Goal: Task Accomplishment & Management: Manage account settings

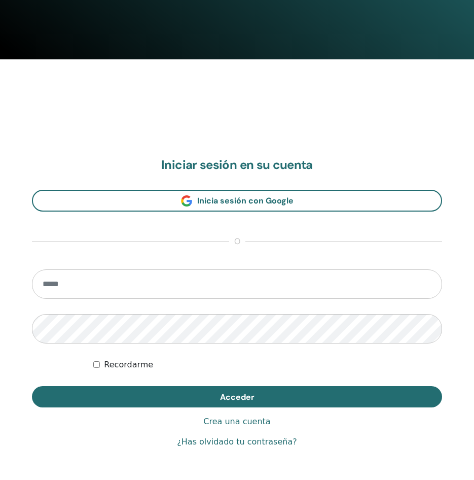
scroll to position [471, 0]
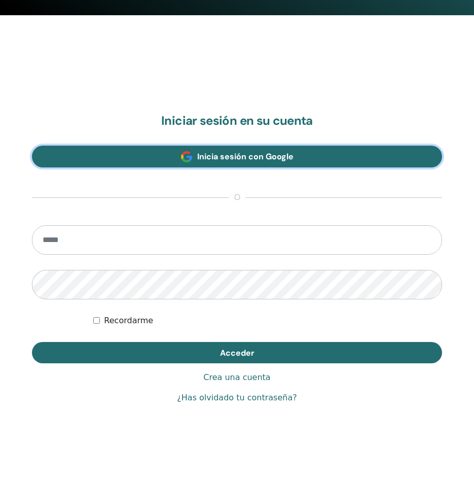
click at [245, 164] on link "Inicia sesión con Google" at bounding box center [237, 157] width 410 height 22
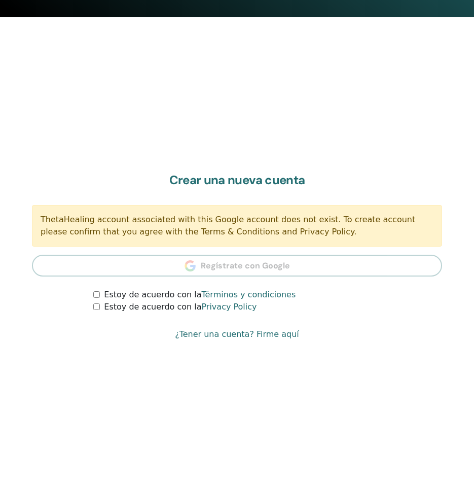
scroll to position [471, 0]
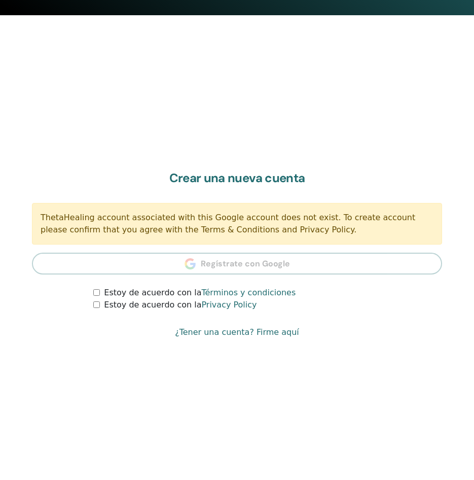
click at [124, 287] on label "Estoy de acuerdo con la Términos y condiciones" at bounding box center [200, 292] width 192 height 12
click at [131, 306] on label "Estoy de acuerdo con la Privacy Policy" at bounding box center [180, 305] width 153 height 12
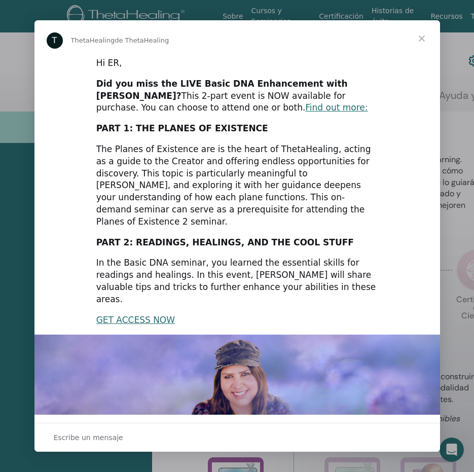
click at [424, 35] on span "Cerrar" at bounding box center [422, 38] width 37 height 37
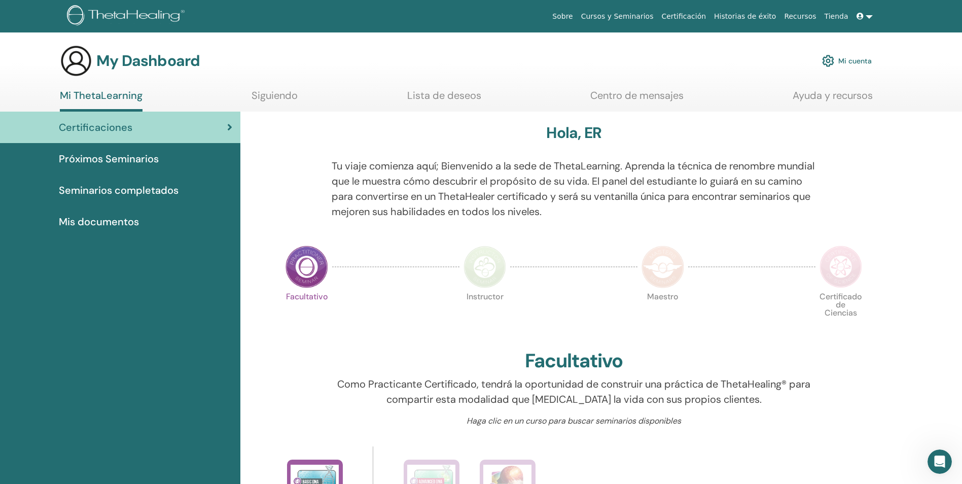
click at [474, 17] on link at bounding box center [864, 16] width 24 height 19
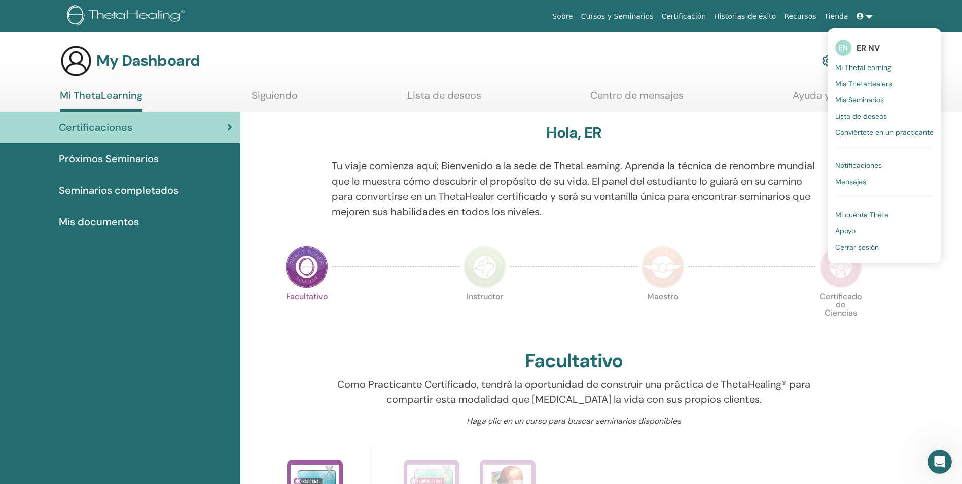
click at [474, 212] on span "Mi cuenta Theta" at bounding box center [861, 214] width 53 height 9
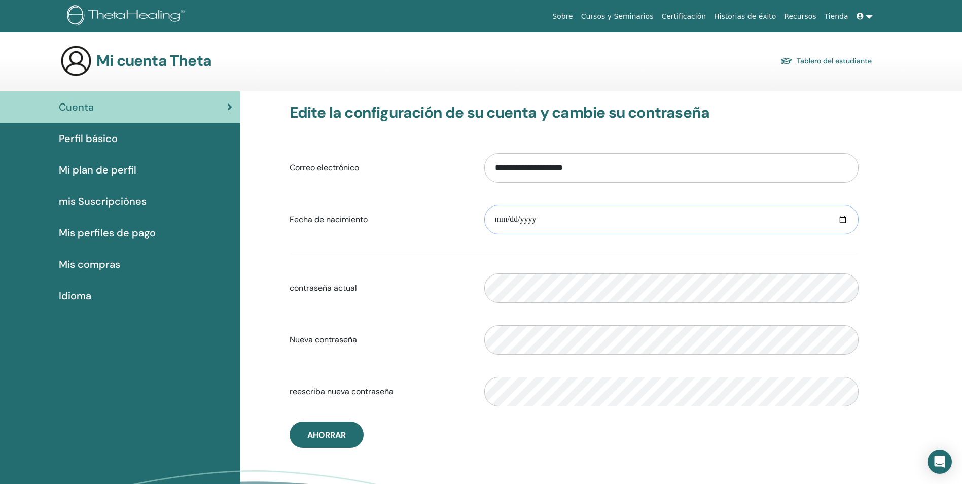
click at [841, 220] on input "date" at bounding box center [671, 219] width 374 height 29
click at [502, 220] on input "date" at bounding box center [671, 219] width 374 height 29
click at [497, 221] on input "date" at bounding box center [671, 219] width 374 height 29
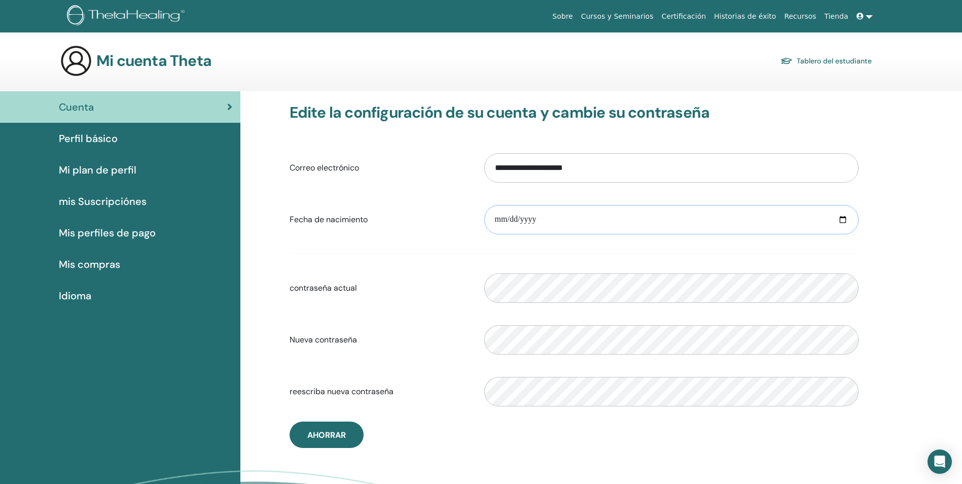
type input "**********"
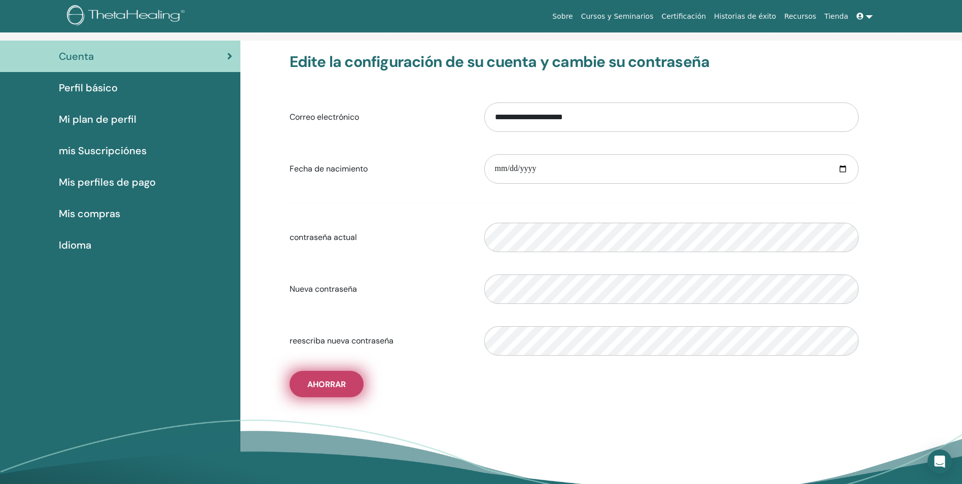
click at [343, 385] on span "Ahorrar" at bounding box center [326, 384] width 39 height 11
click at [102, 92] on span "Perfil básico" at bounding box center [88, 87] width 59 height 15
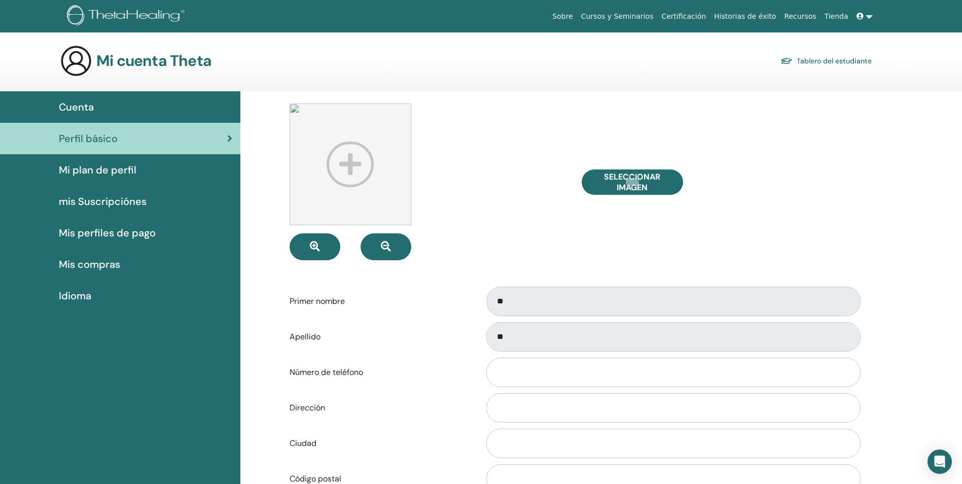
click at [120, 172] on span "Mi plan de perfil" at bounding box center [98, 169] width 78 height 15
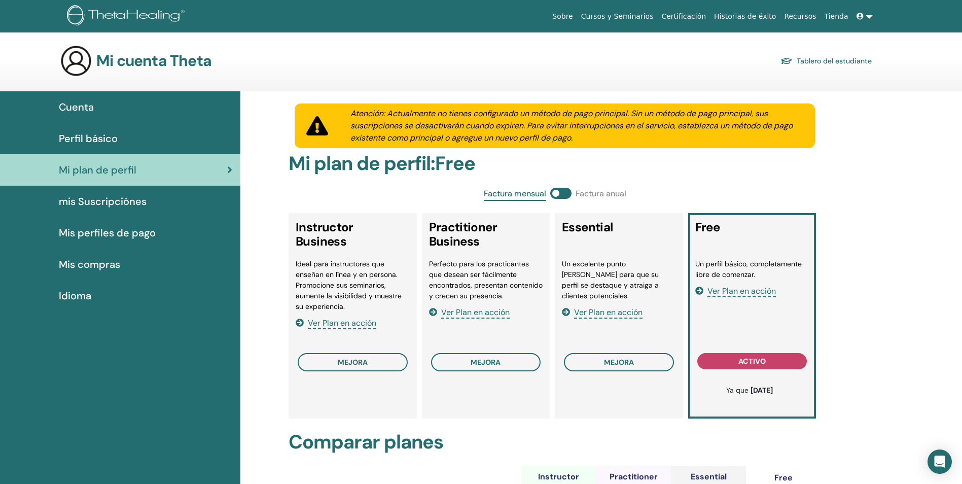
click at [101, 139] on span "Perfil básico" at bounding box center [88, 138] width 59 height 15
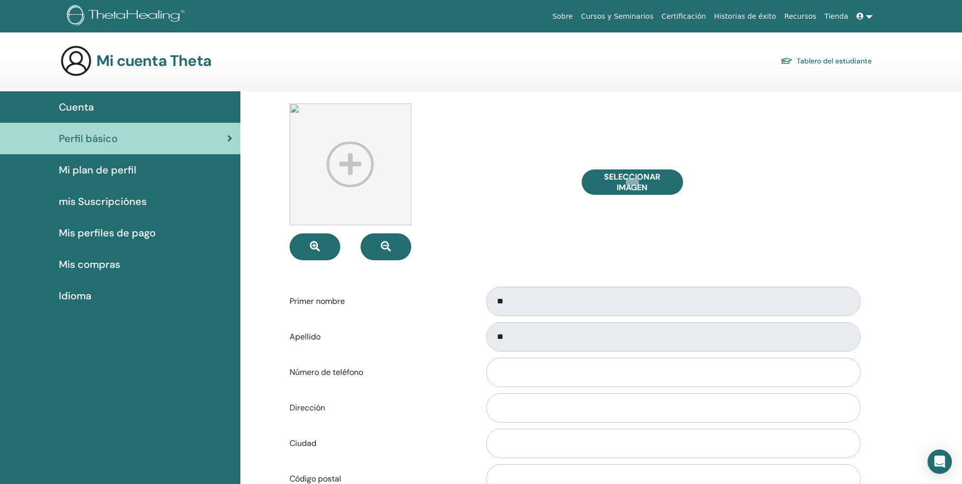
click at [844, 61] on link "Tablero del estudiante" at bounding box center [825, 61] width 91 height 14
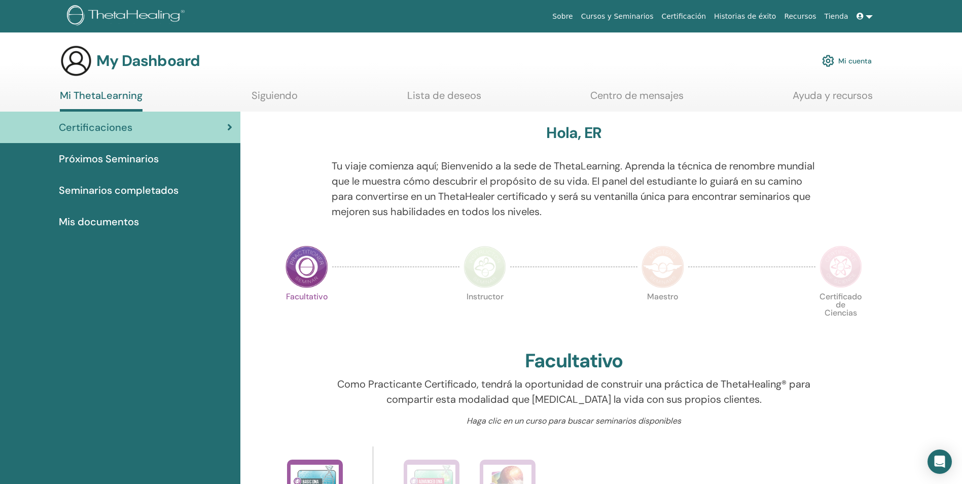
click at [795, 96] on link "Ayuda y recursos" at bounding box center [832, 99] width 80 height 20
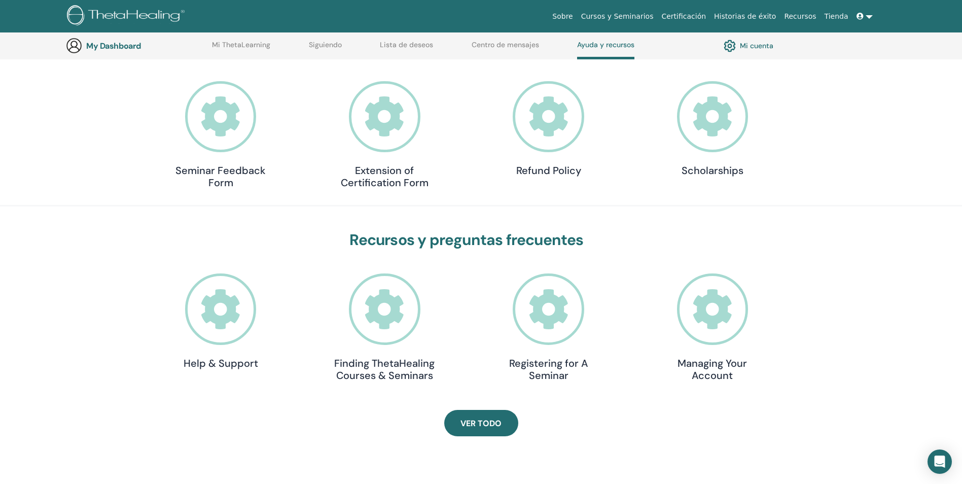
scroll to position [128, 0]
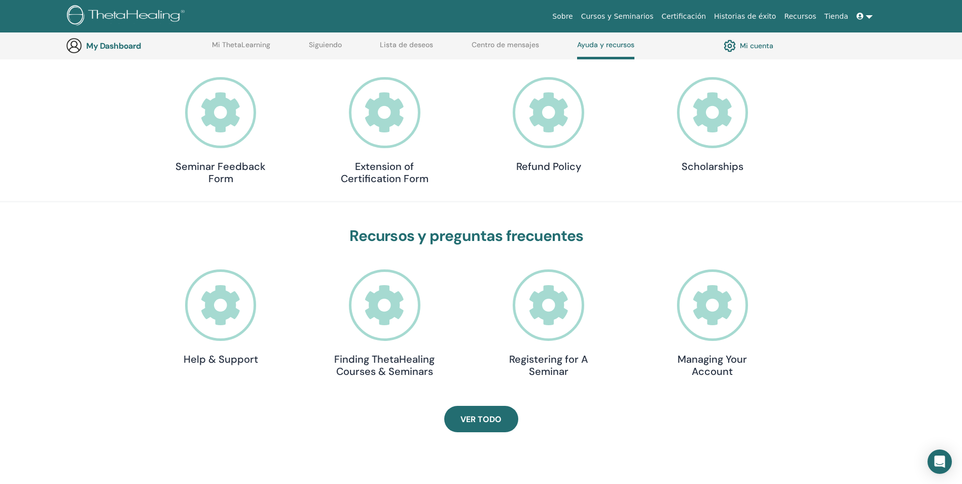
click at [712, 366] on h4 "Managing Your Account" at bounding box center [712, 365] width 101 height 24
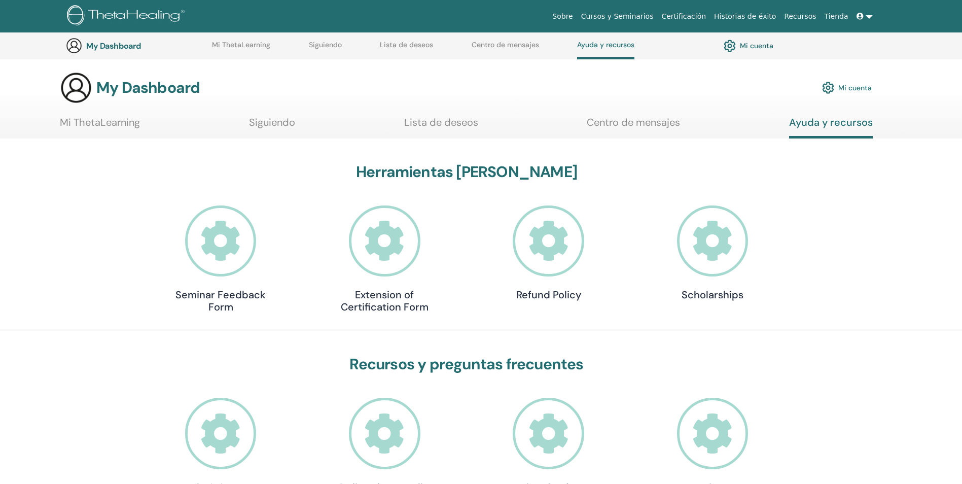
scroll to position [128, 0]
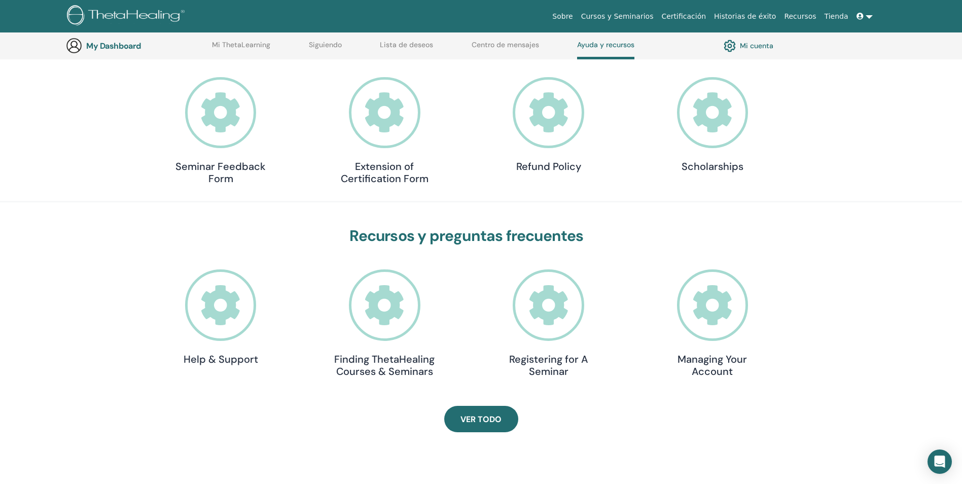
click at [860, 19] on icon at bounding box center [859, 16] width 7 height 7
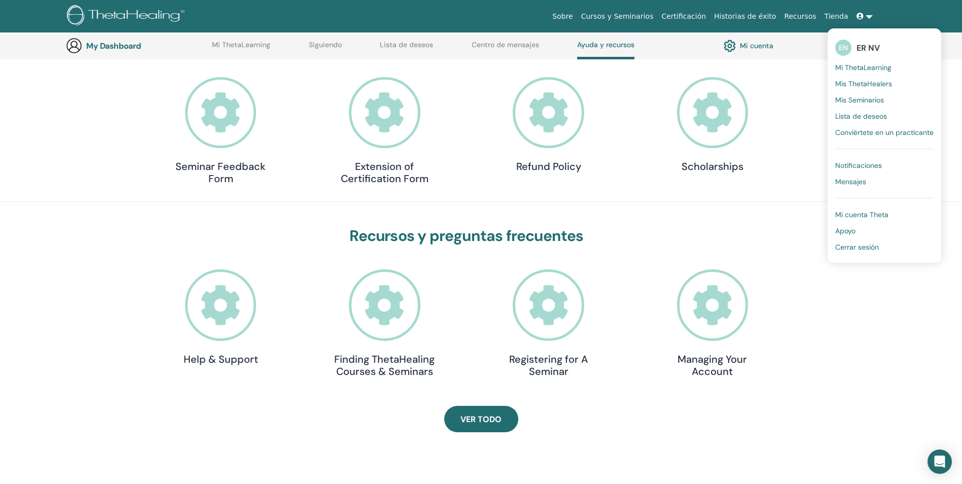
click at [884, 215] on span "Mi cuenta Theta" at bounding box center [861, 214] width 53 height 9
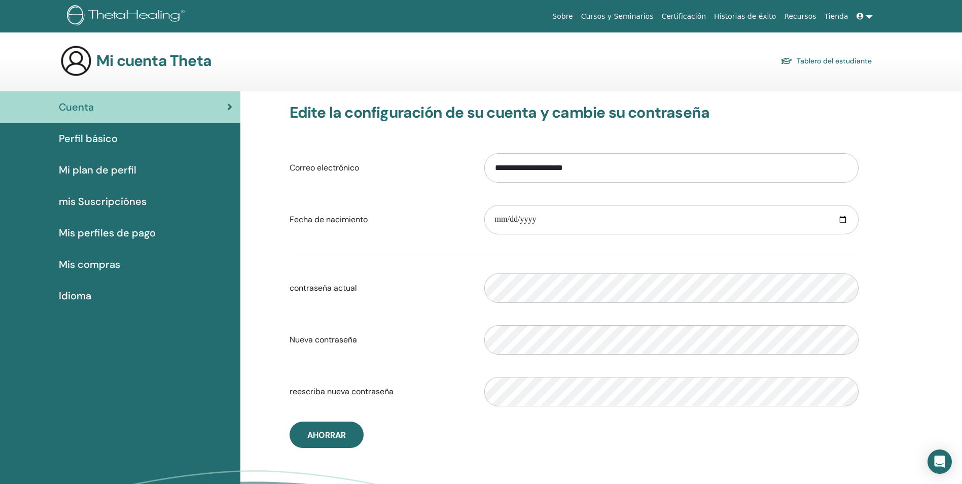
click at [115, 138] on span "Perfil básico" at bounding box center [88, 138] width 59 height 15
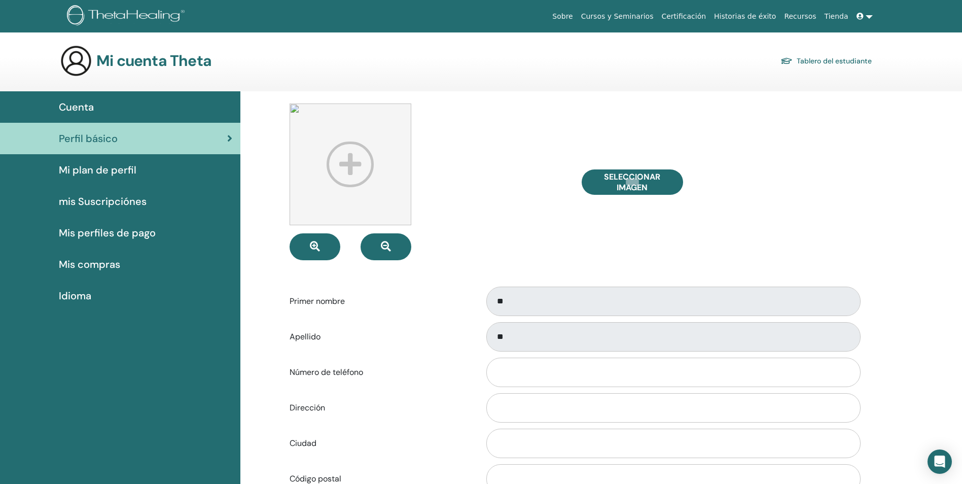
click at [118, 105] on div "Cuenta" at bounding box center [120, 106] width 224 height 15
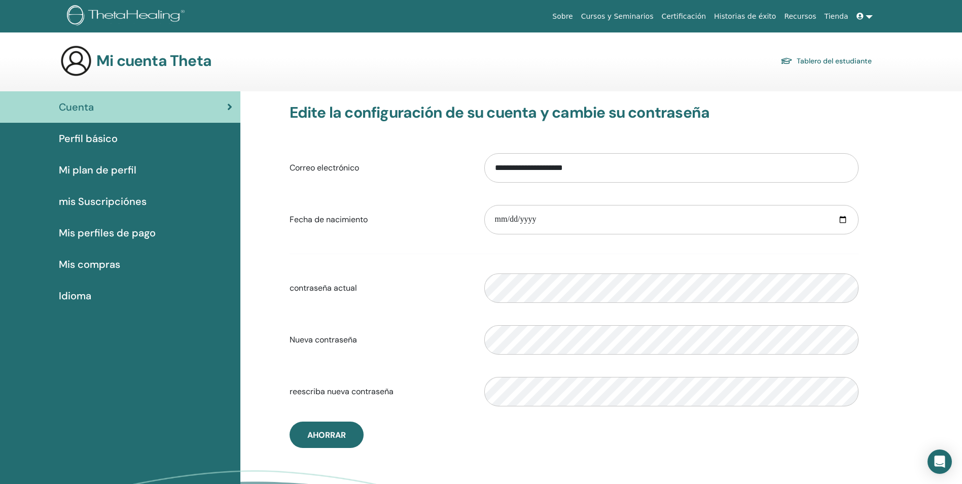
click at [868, 16] on link at bounding box center [864, 16] width 24 height 19
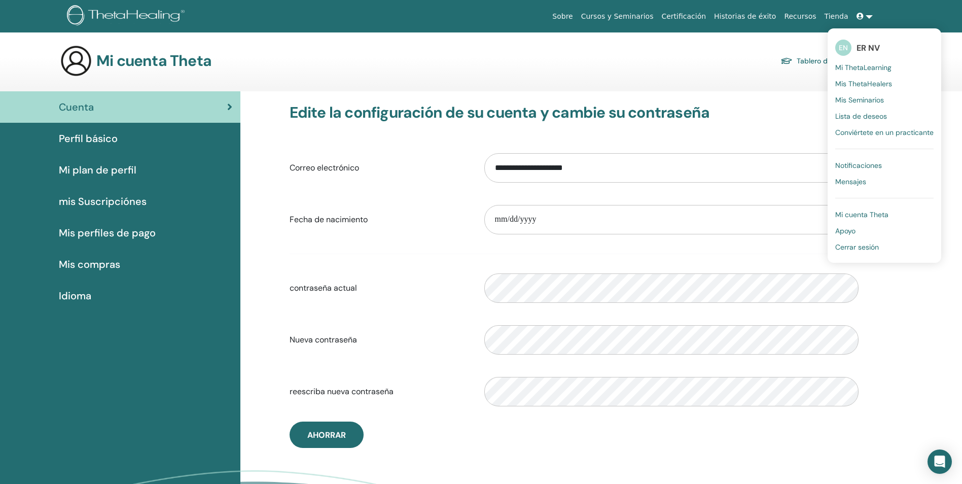
click at [873, 245] on span "Cerrar sesión" at bounding box center [857, 246] width 44 height 9
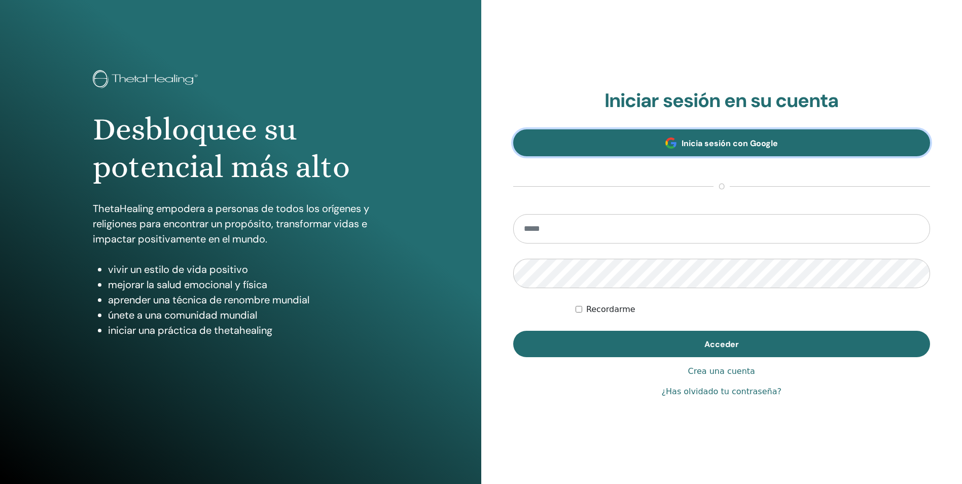
click at [784, 148] on link "Inicia sesión con Google" at bounding box center [721, 142] width 417 height 27
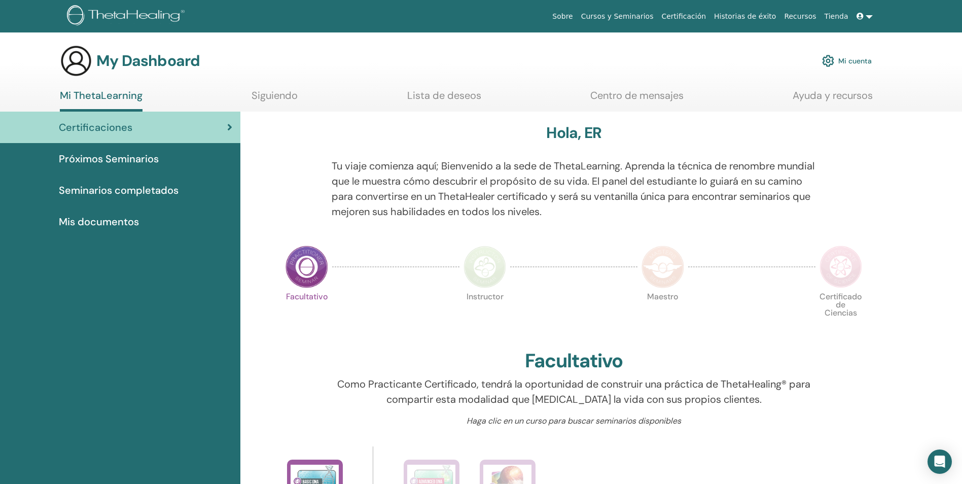
click at [872, 16] on link at bounding box center [864, 16] width 24 height 19
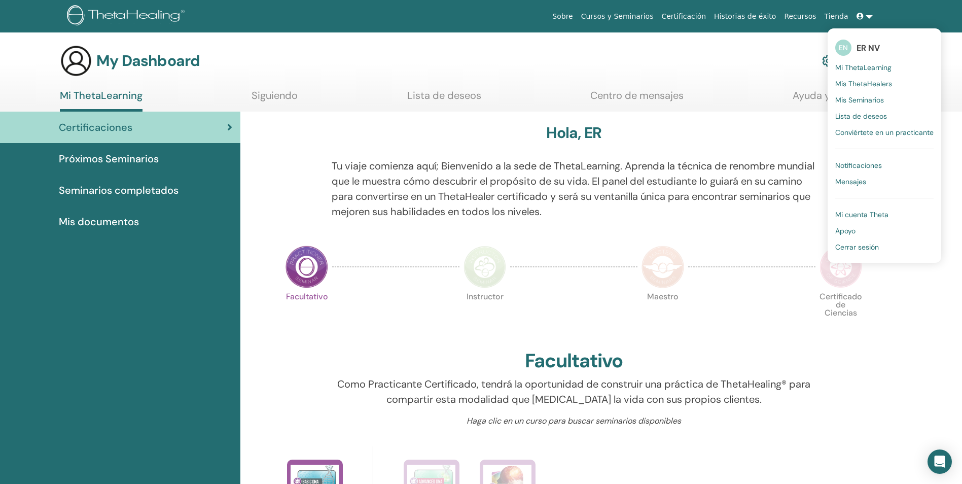
click at [885, 213] on span "Mi cuenta Theta" at bounding box center [861, 214] width 53 height 9
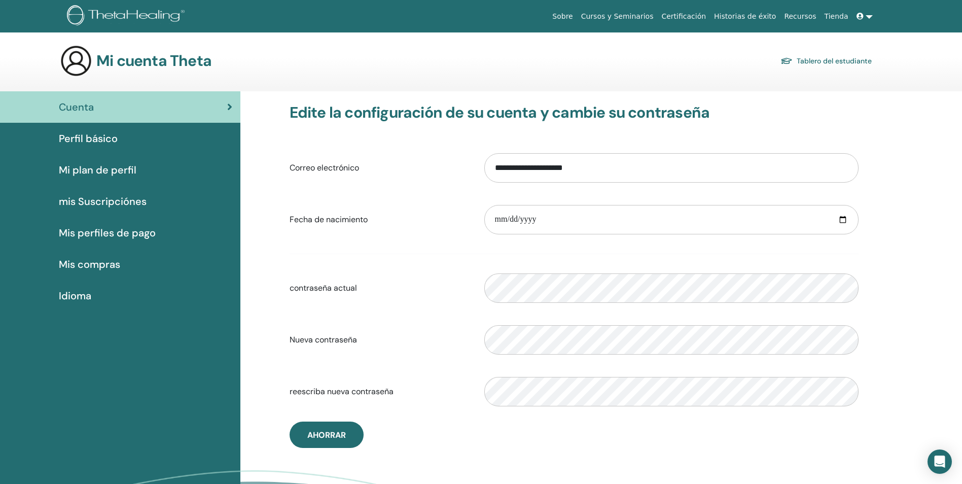
click at [98, 135] on span "Perfil básico" at bounding box center [88, 138] width 59 height 15
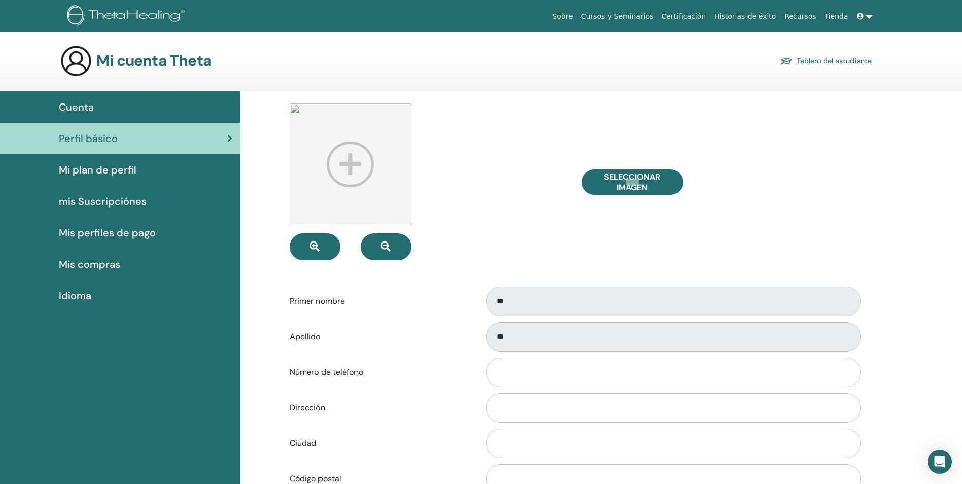
click at [125, 281] on link "Idioma" at bounding box center [120, 295] width 240 height 31
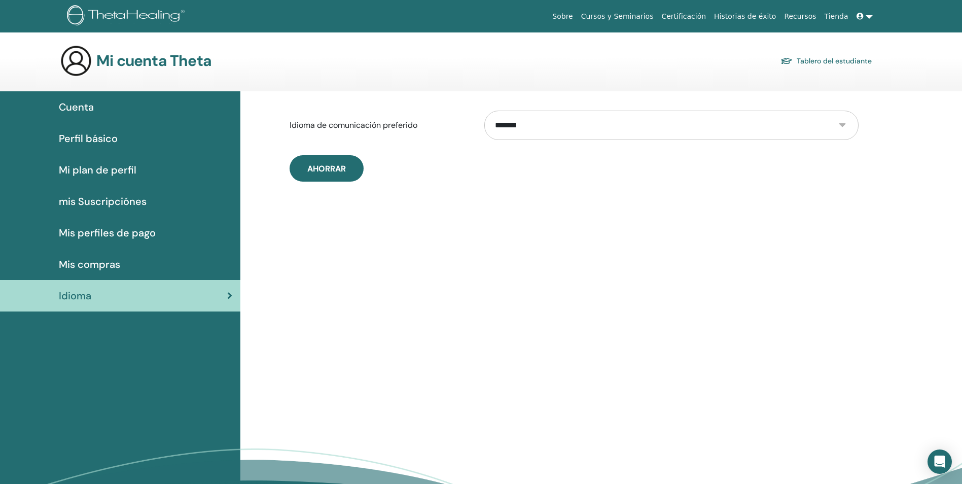
click at [83, 293] on span "Idioma" at bounding box center [75, 295] width 32 height 15
click at [94, 266] on span "Mis compras" at bounding box center [89, 264] width 61 height 15
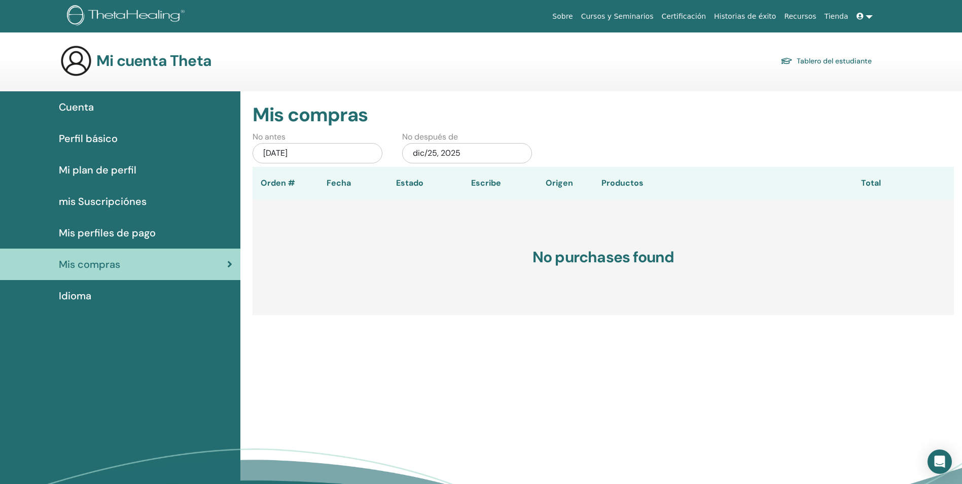
click at [121, 225] on span "Mis perfiles de pago" at bounding box center [107, 232] width 97 height 15
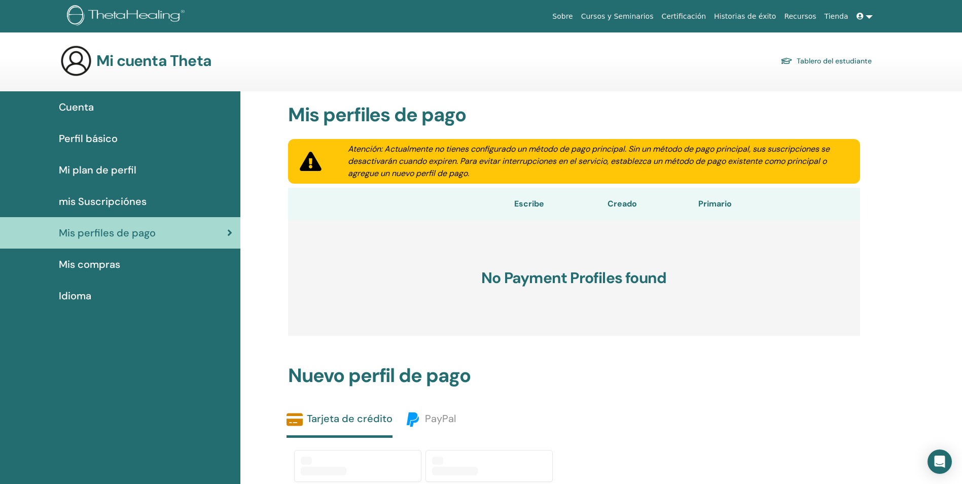
click at [121, 204] on span "mis Suscripciónes" at bounding box center [103, 201] width 88 height 15
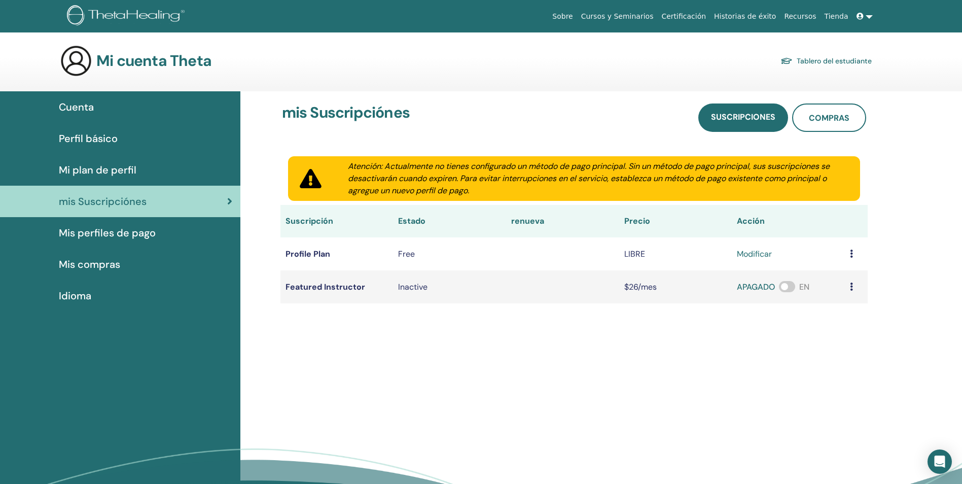
click at [121, 169] on span "Mi plan de perfil" at bounding box center [98, 169] width 78 height 15
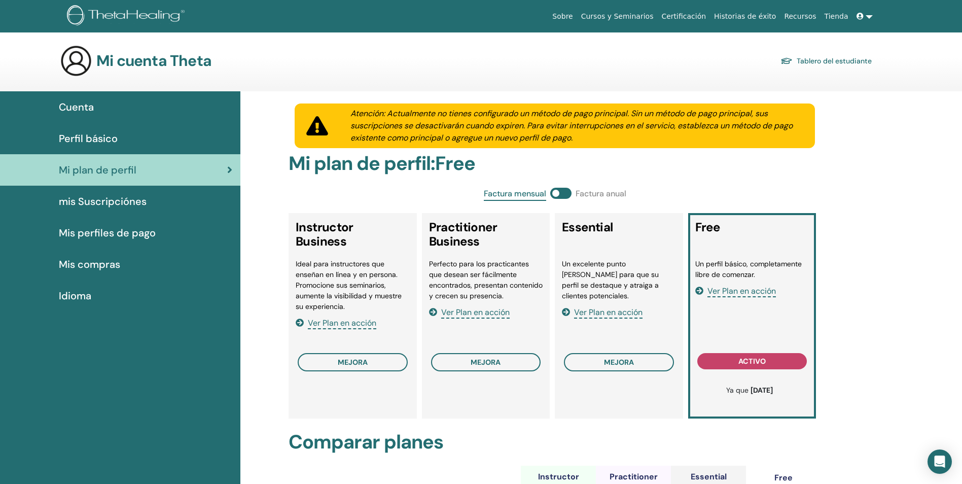
click at [149, 140] on div "Perfil básico" at bounding box center [120, 138] width 224 height 15
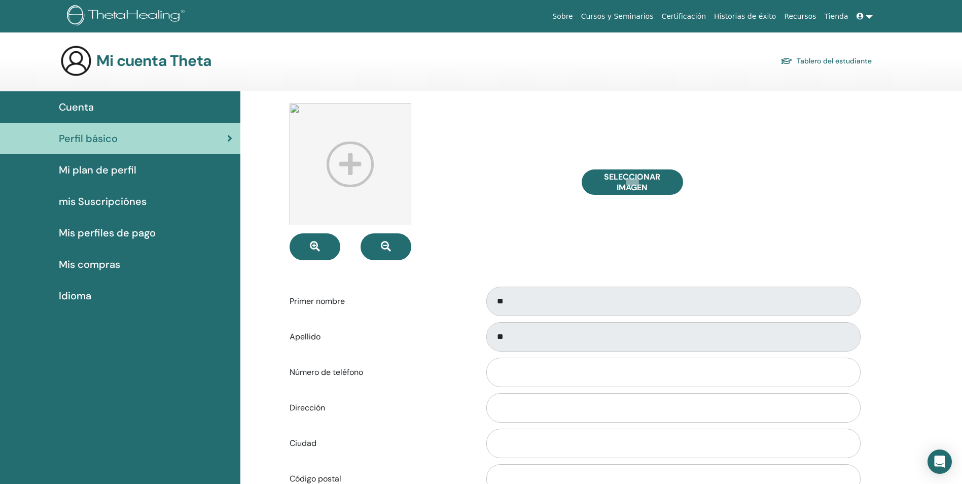
click at [865, 17] on link at bounding box center [864, 16] width 24 height 19
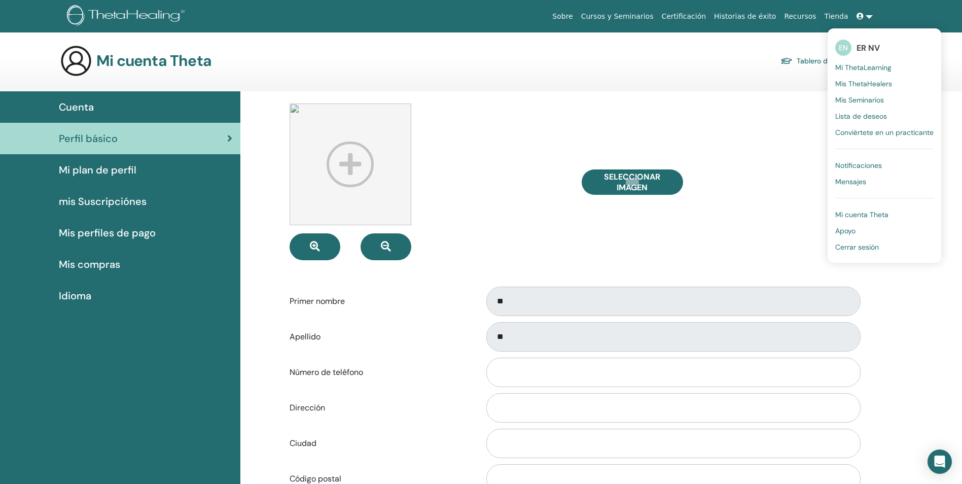
click at [872, 247] on span "Cerrar sesión" at bounding box center [857, 246] width 44 height 9
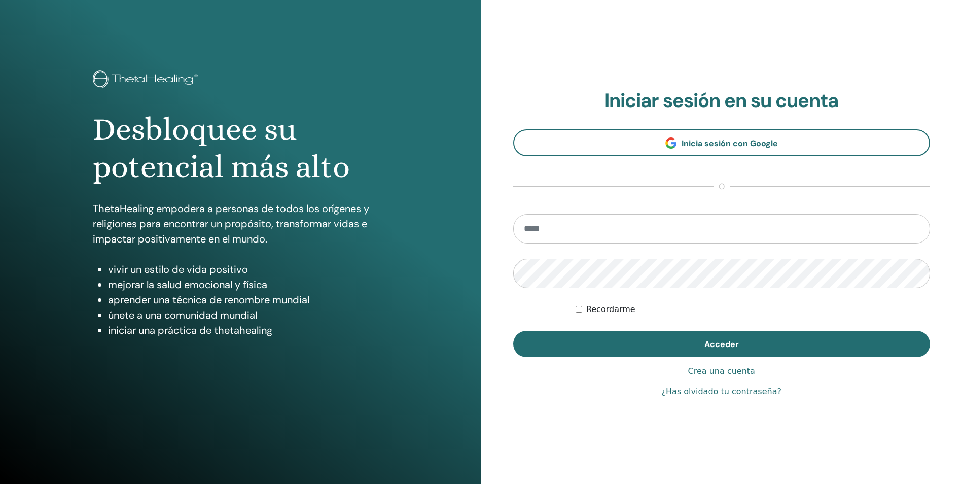
click at [725, 374] on link "Crea una cuenta" at bounding box center [721, 371] width 67 height 12
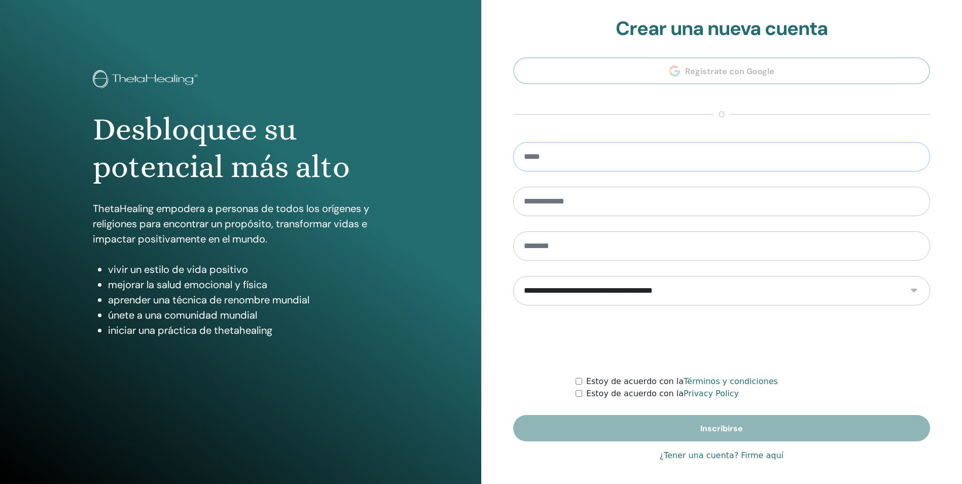
click at [629, 152] on input "email" at bounding box center [721, 156] width 417 height 29
type input "**********"
type input "*****"
type input "**********"
click at [603, 208] on input "*****" at bounding box center [721, 201] width 417 height 29
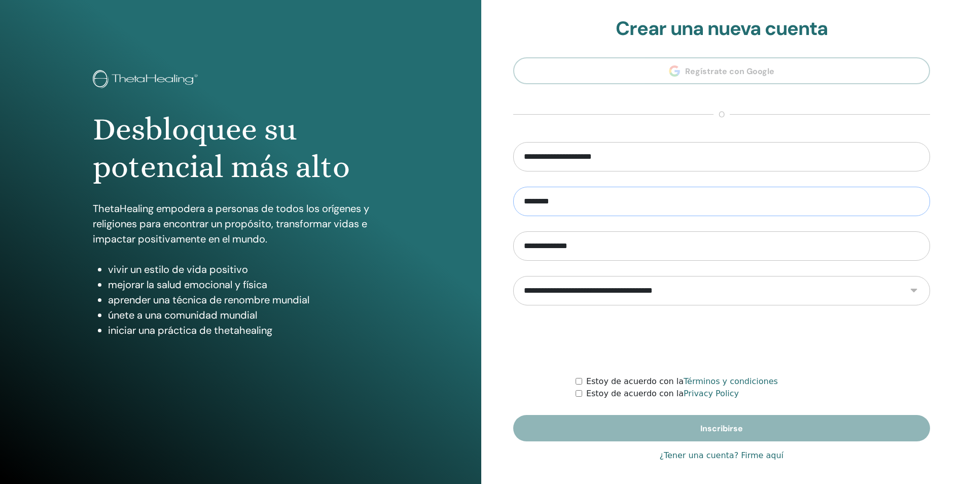
type input "**********"
click at [638, 301] on select "**********" at bounding box center [721, 290] width 417 height 29
select select "***"
click at [513, 276] on select "**********" at bounding box center [721, 290] width 417 height 29
click at [583, 381] on div "Estoy de acuerdo con la Términos y condiciones" at bounding box center [752, 381] width 354 height 12
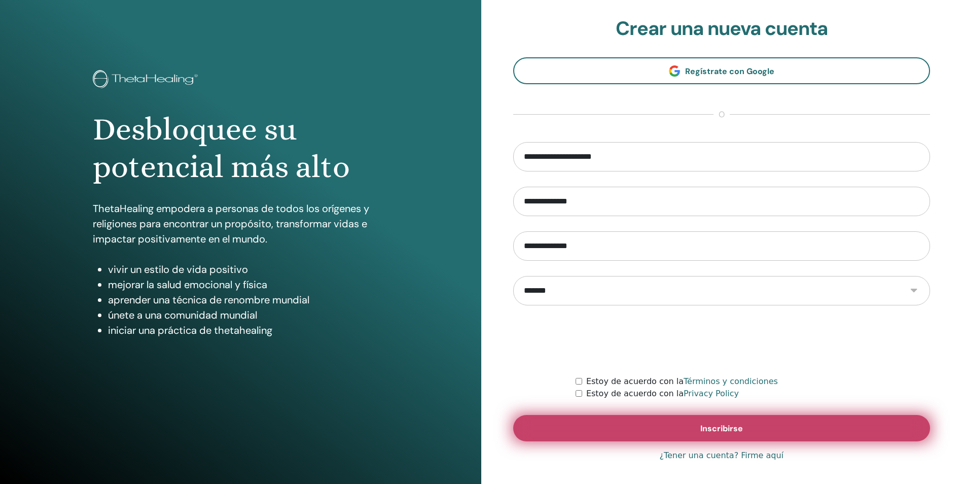
click at [689, 420] on button "Inscribirse" at bounding box center [721, 428] width 417 height 26
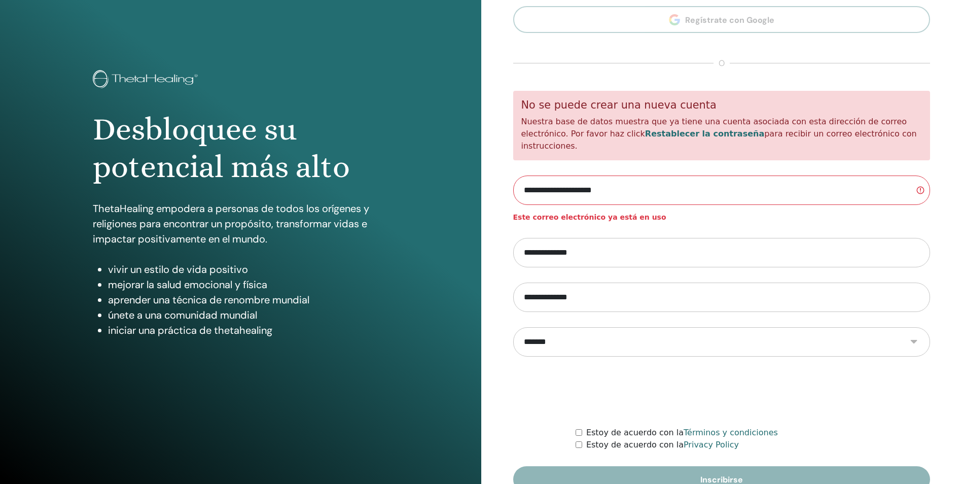
click at [655, 182] on input "**********" at bounding box center [721, 189] width 417 height 29
click at [918, 186] on input "**********" at bounding box center [721, 189] width 417 height 29
drag, startPoint x: 757, startPoint y: 210, endPoint x: 746, endPoint y: 194, distance: 19.6
click at [758, 212] on span "Este correo electrónico ya está en uso" at bounding box center [721, 217] width 417 height 11
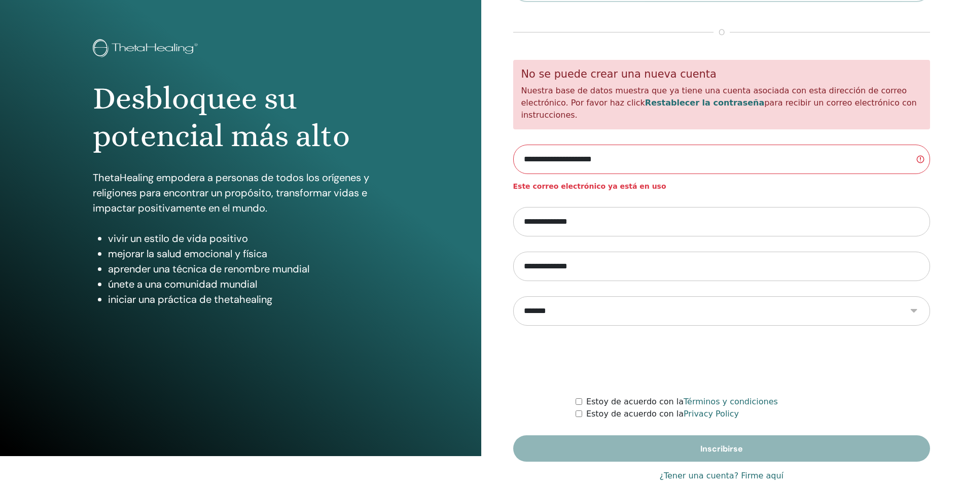
click at [729, 469] on link "¿Tener una cuenta? Firme aquí" at bounding box center [721, 475] width 124 height 12
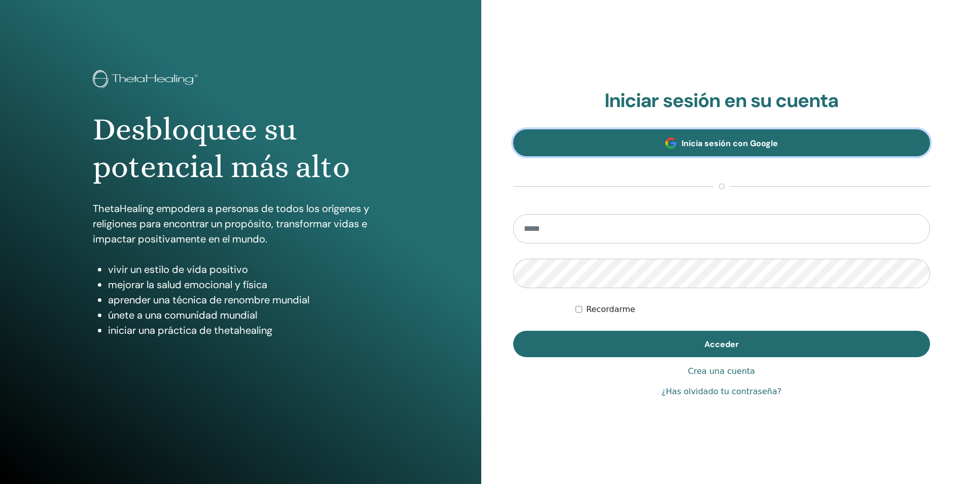
click at [773, 133] on link "Inicia sesión con Google" at bounding box center [721, 142] width 417 height 27
